Goal: Task Accomplishment & Management: Manage account settings

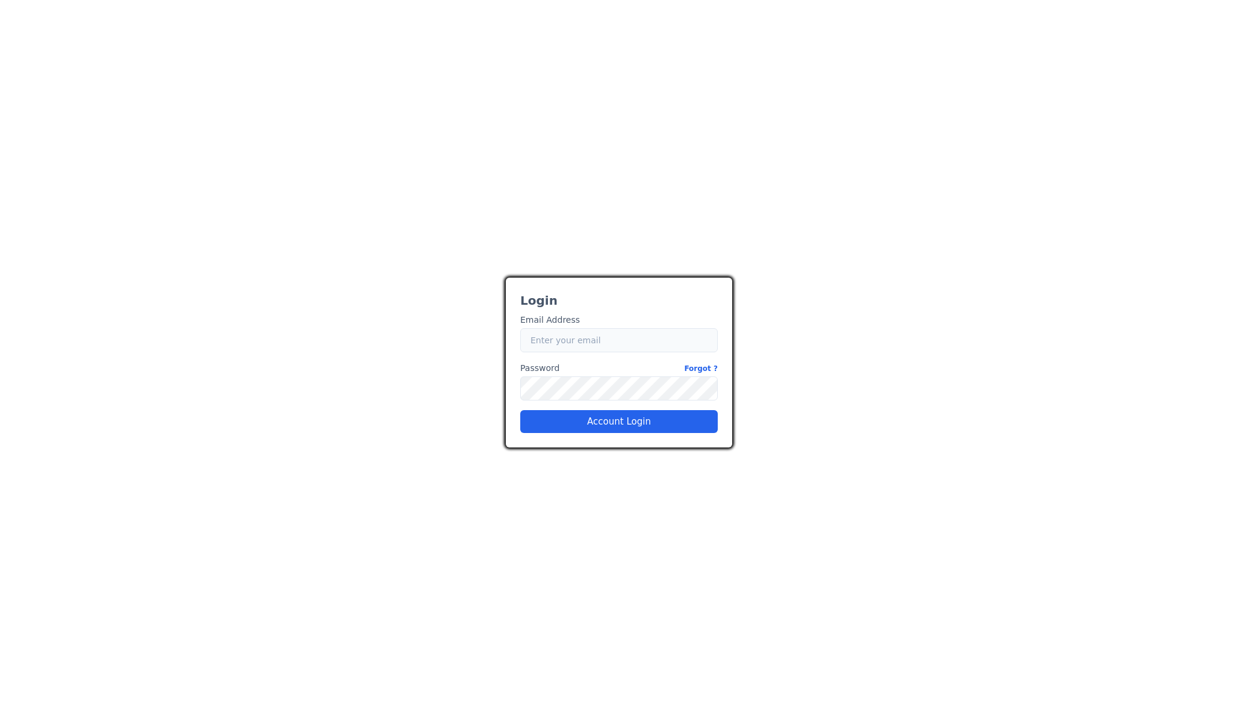
click at [613, 343] on input "Email" at bounding box center [619, 340] width 198 height 24
click at [672, 349] on input "Email" at bounding box center [619, 340] width 198 height 24
click at [618, 243] on div "27adad1f-9f52-479a-a4bd-d141c3d68488 Login Email Address Email Password Forgot …" at bounding box center [619, 350] width 1238 height 701
click at [825, 245] on div "27adad1f-9f52-479a-a4bd-d141c3d68488 Login Email Address Email Password Forgot …" at bounding box center [619, 350] width 1238 height 701
click at [625, 350] on input "Email" at bounding box center [619, 340] width 198 height 24
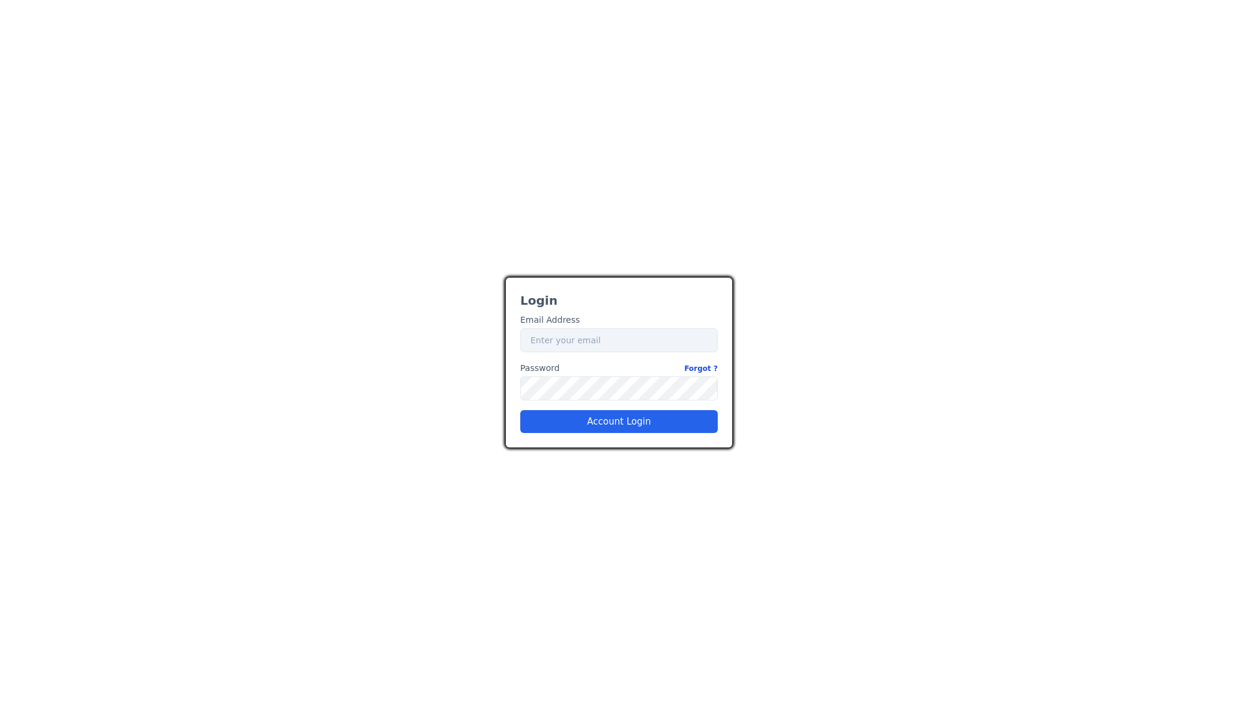
click at [707, 365] on link "Forgot ?" at bounding box center [701, 368] width 34 height 13
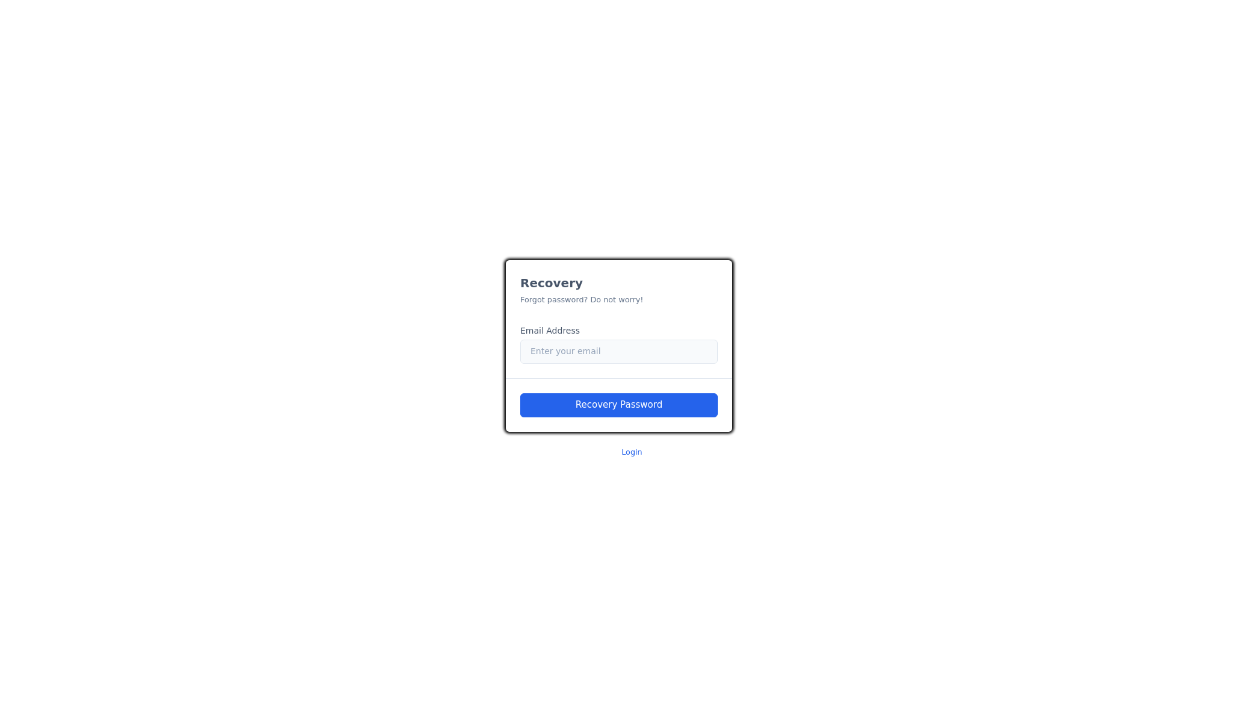
click at [649, 351] on input "Email" at bounding box center [619, 352] width 198 height 24
paste input "[EMAIL_ADDRESS][DOMAIN_NAME]"
type input "[EMAIL_ADDRESS][DOMAIN_NAME]"
click at [619, 408] on button "Recovery Password" at bounding box center [619, 405] width 198 height 24
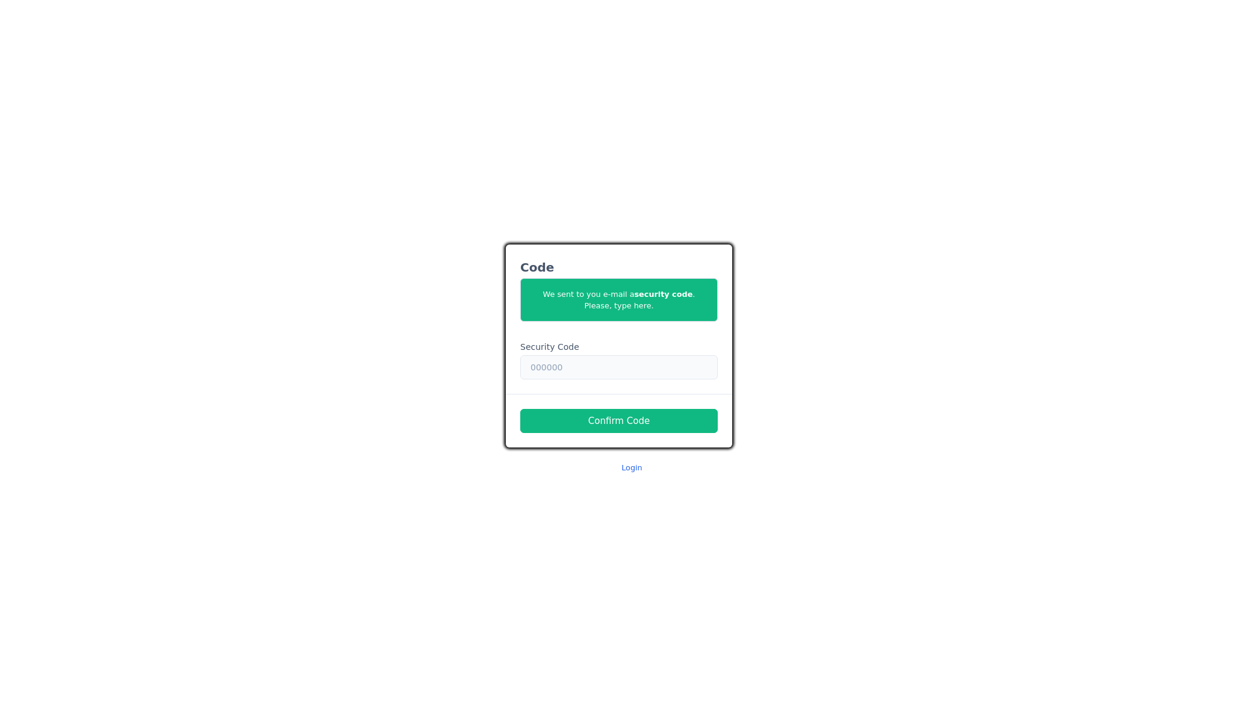
click at [607, 375] on input "text" at bounding box center [619, 367] width 198 height 24
paste input "264810"
type input "264810"
click at [624, 423] on button "Confirm Code" at bounding box center [619, 421] width 198 height 24
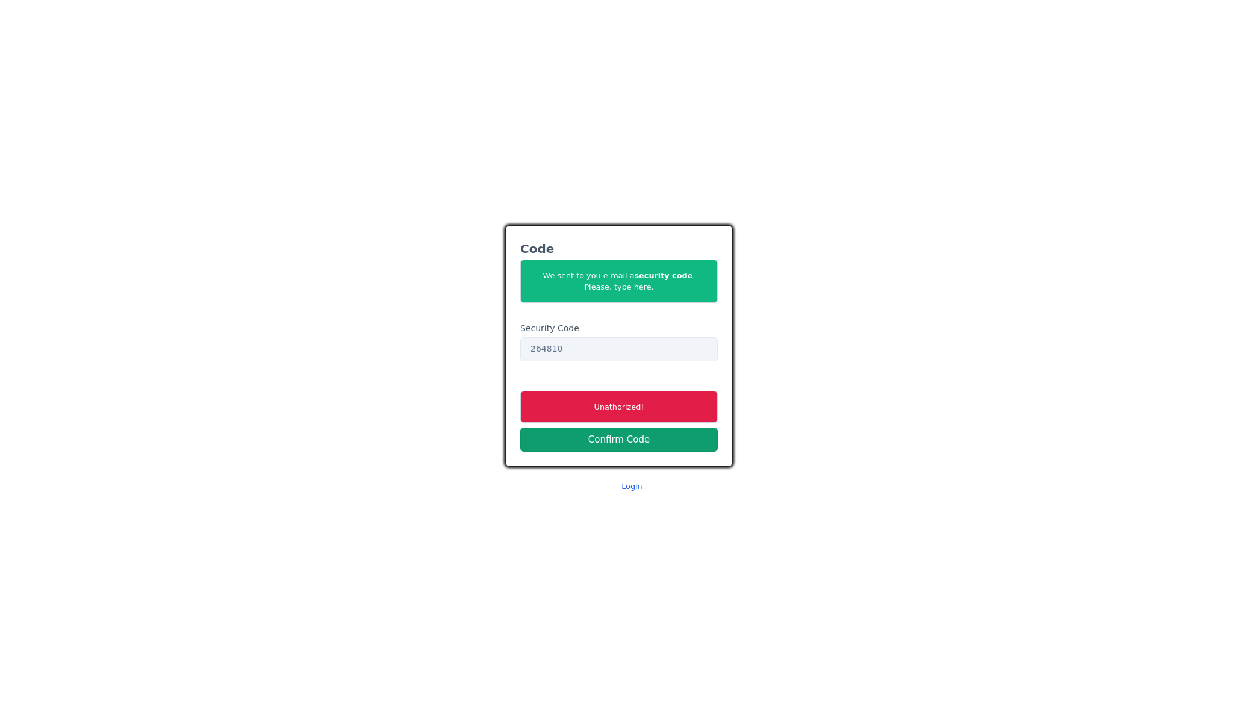
click at [594, 442] on button "Confirm Code" at bounding box center [619, 440] width 198 height 24
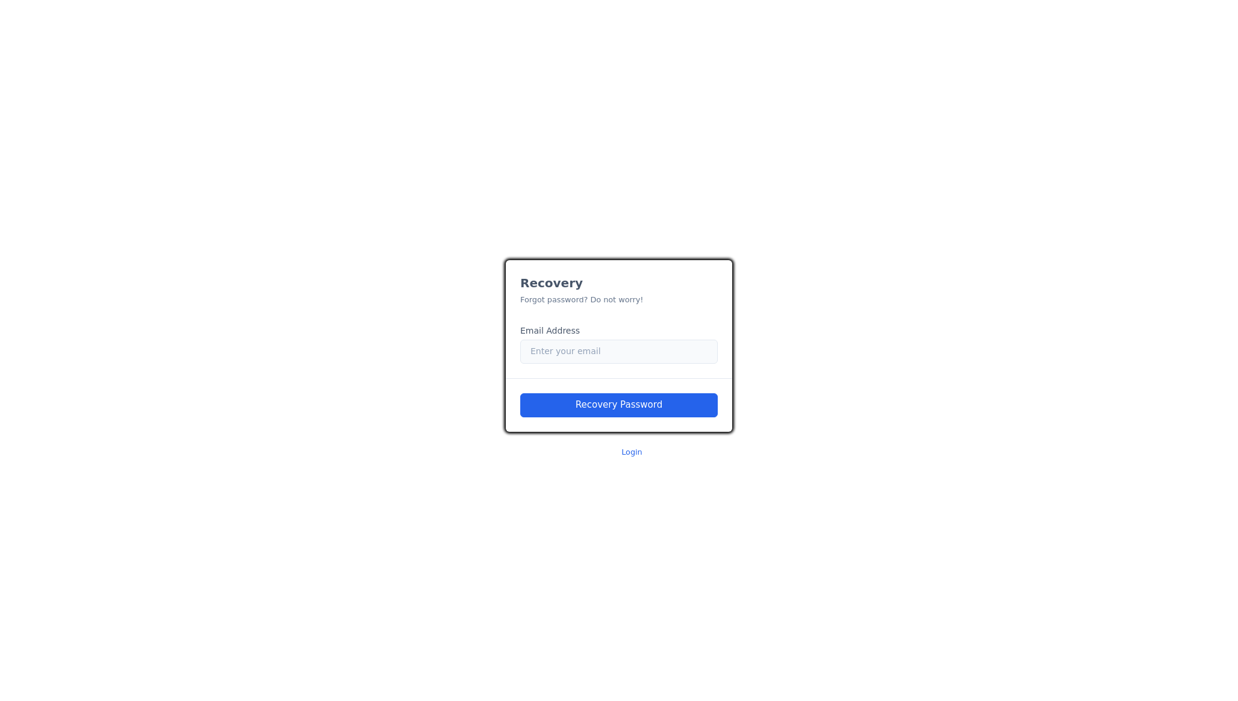
click at [582, 344] on input "Email" at bounding box center [619, 352] width 198 height 24
type input "[EMAIL_ADDRESS][DOMAIN_NAME]"
click at [654, 401] on button "Recovery Password" at bounding box center [619, 405] width 198 height 24
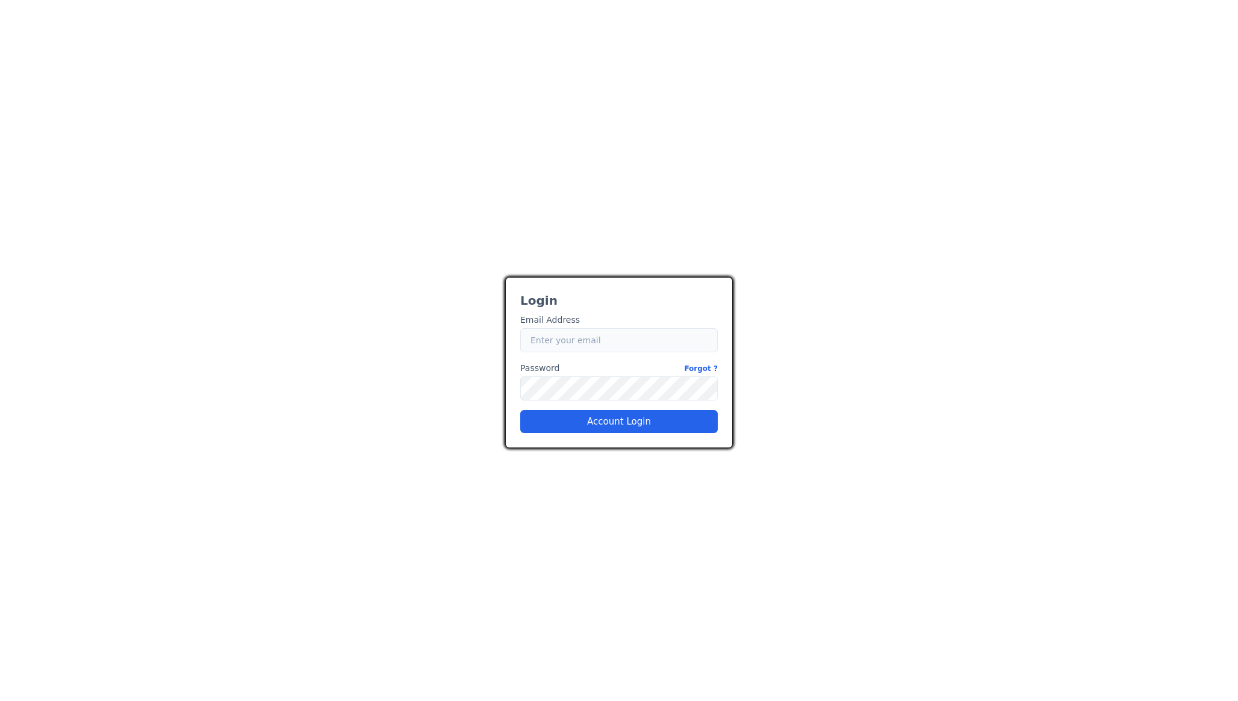
click at [598, 345] on input "Email" at bounding box center [619, 340] width 198 height 24
click at [695, 376] on div "Password Forgot ? Password" at bounding box center [619, 381] width 198 height 39
click at [698, 372] on link "Forgot ?" at bounding box center [701, 368] width 34 height 13
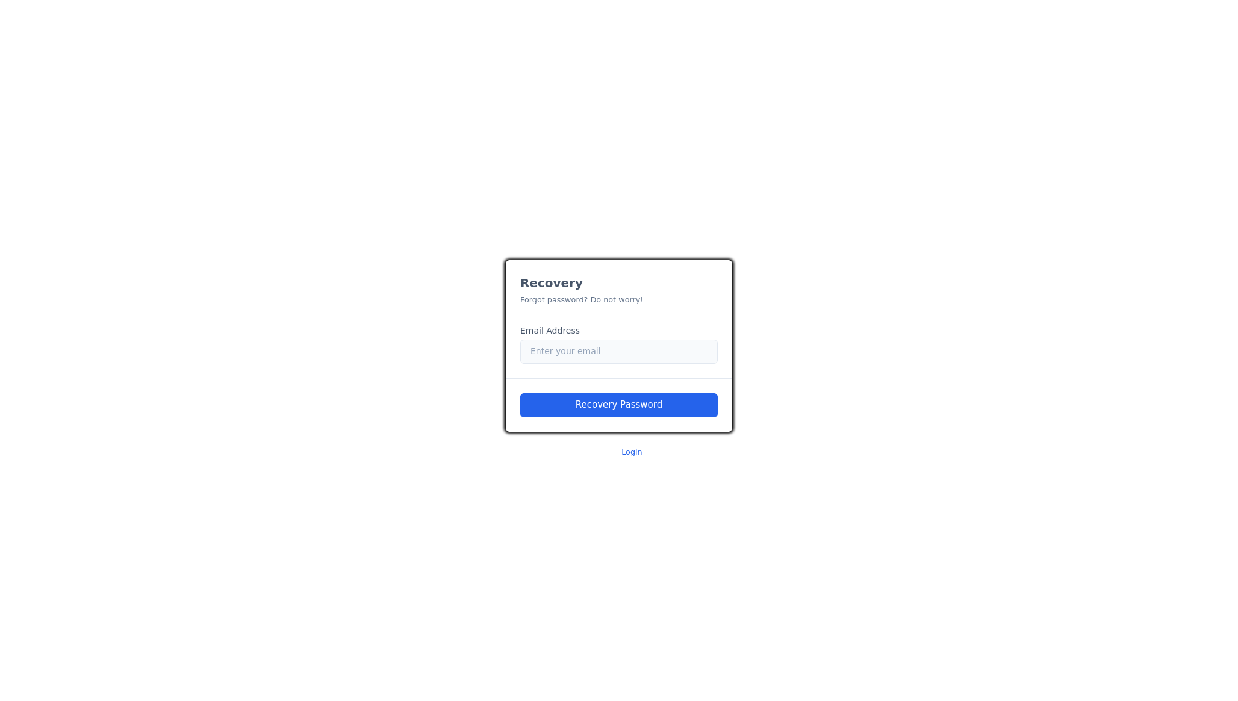
click at [605, 360] on input "Email" at bounding box center [619, 352] width 198 height 24
type input "[EMAIL_ADDRESS][DOMAIN_NAME]"
click at [617, 410] on button "Recovery Password" at bounding box center [619, 405] width 198 height 24
click at [591, 352] on input "Email" at bounding box center [619, 352] width 198 height 24
type input "[EMAIL_ADDRESS][DOMAIN_NAME]"
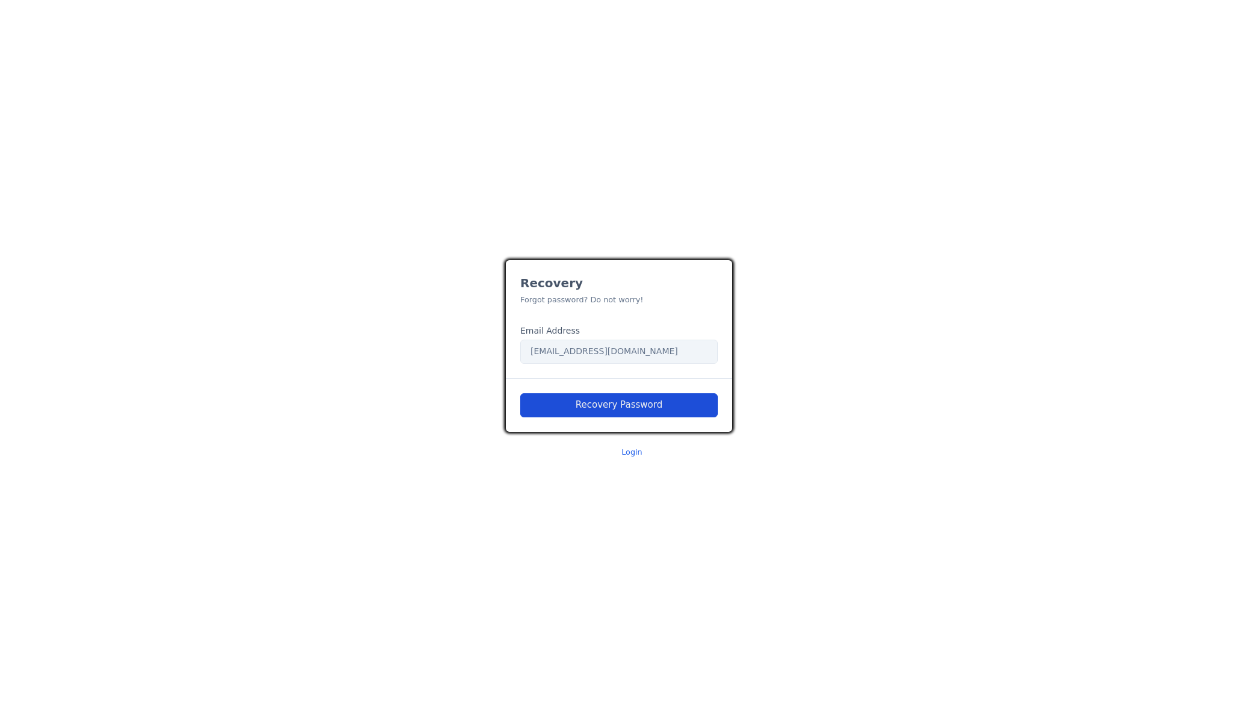
click at [628, 402] on button "Recovery Password" at bounding box center [619, 405] width 198 height 24
